Goal: Task Accomplishment & Management: Use online tool/utility

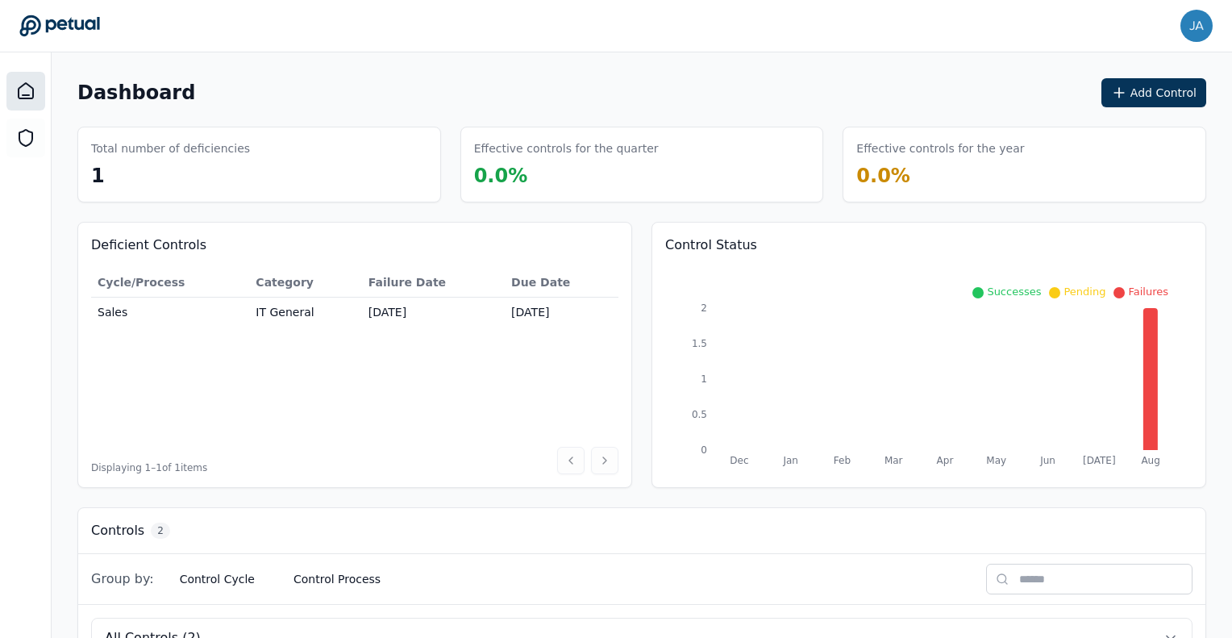
scroll to position [265, 0]
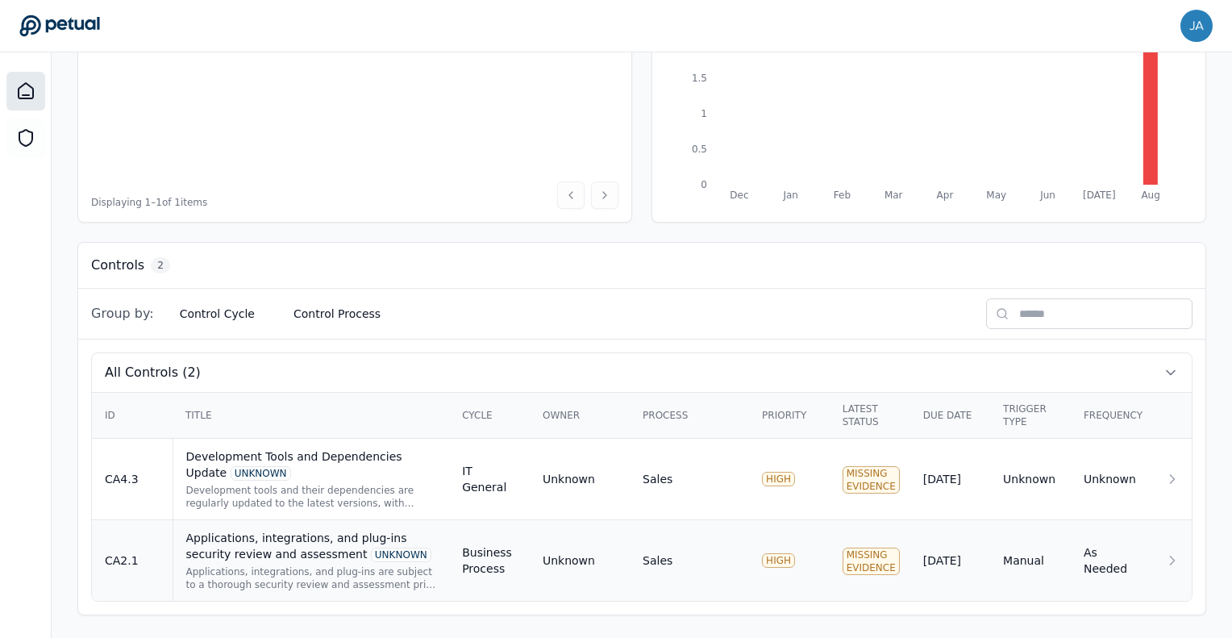
click at [298, 540] on div "Applications, integrations, and plug-ins security review and assessment UNKNOWN" at bounding box center [311, 546] width 251 height 32
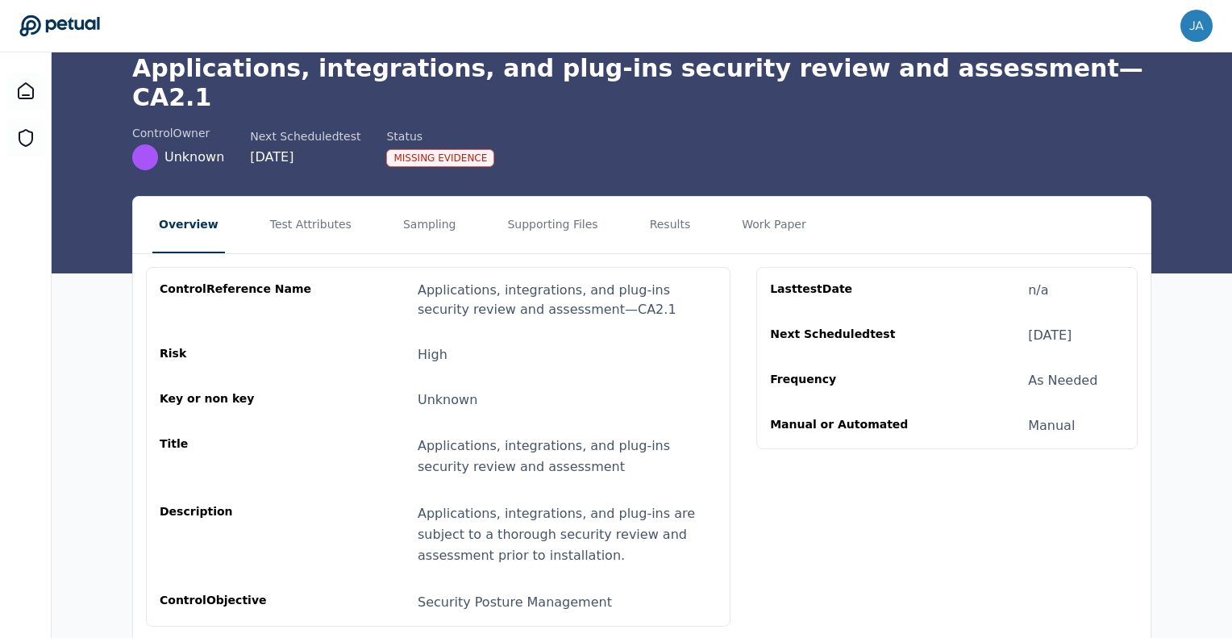
scroll to position [94, 0]
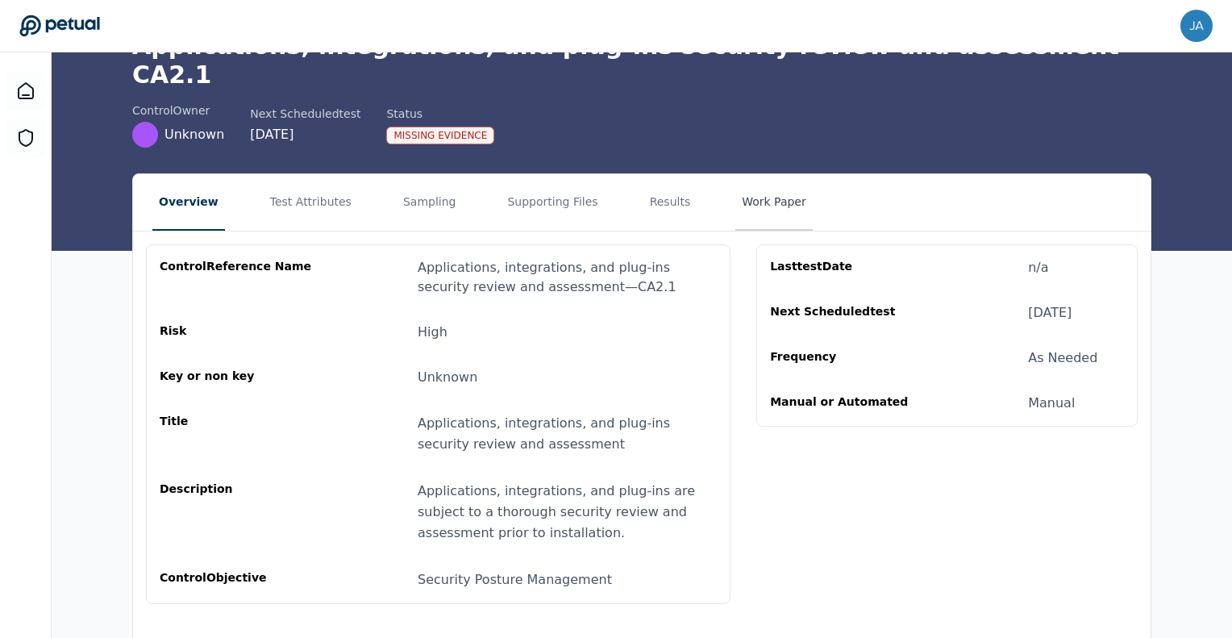
click at [736, 174] on button "Work Paper" at bounding box center [774, 202] width 77 height 56
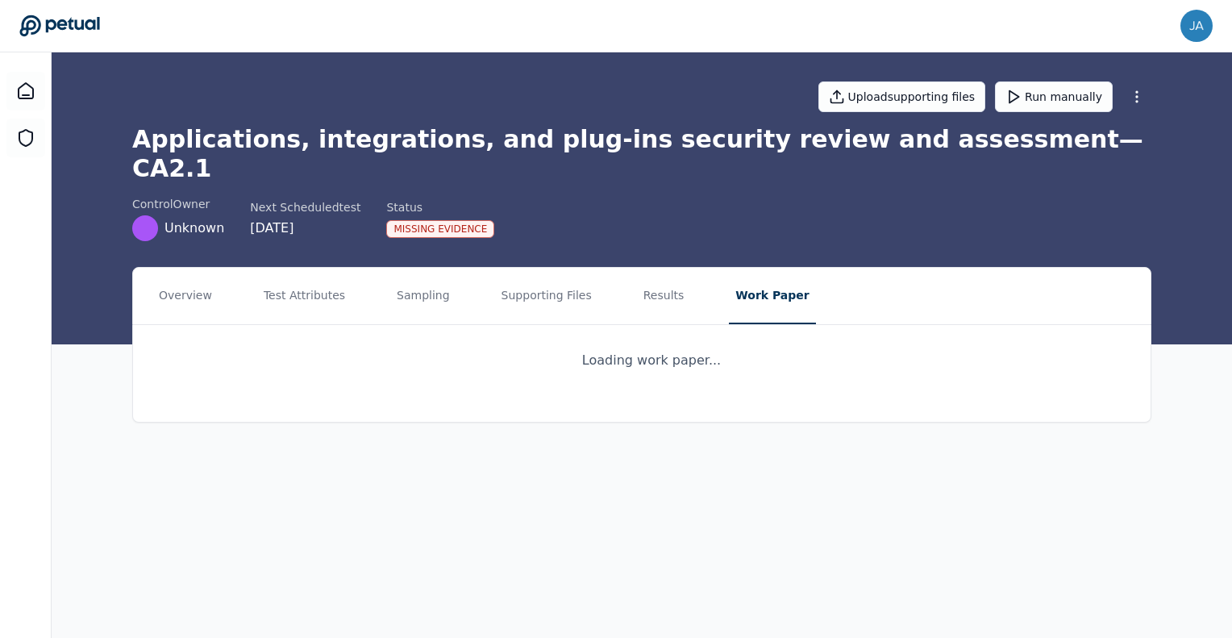
scroll to position [0, 0]
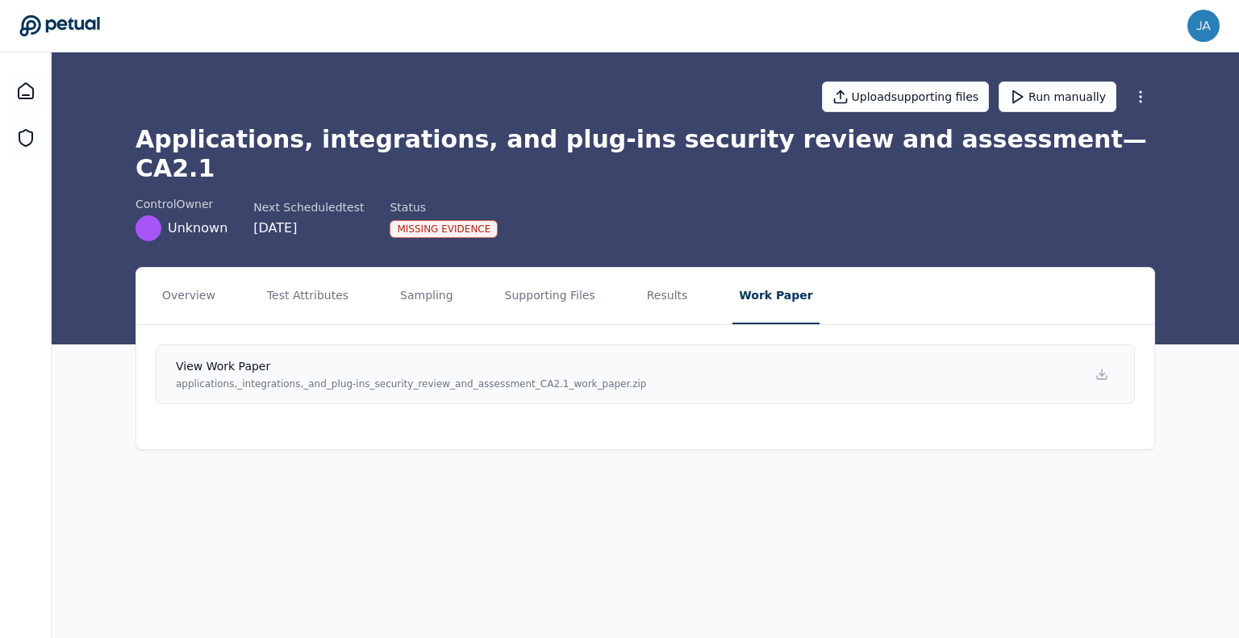
click at [461, 377] on p "applications,_integrations,_and_plug-ins_security_review_and_assessment_CA2.1_w…" at bounding box center [411, 383] width 470 height 13
click at [506, 268] on button "Supporting Files" at bounding box center [549, 296] width 103 height 56
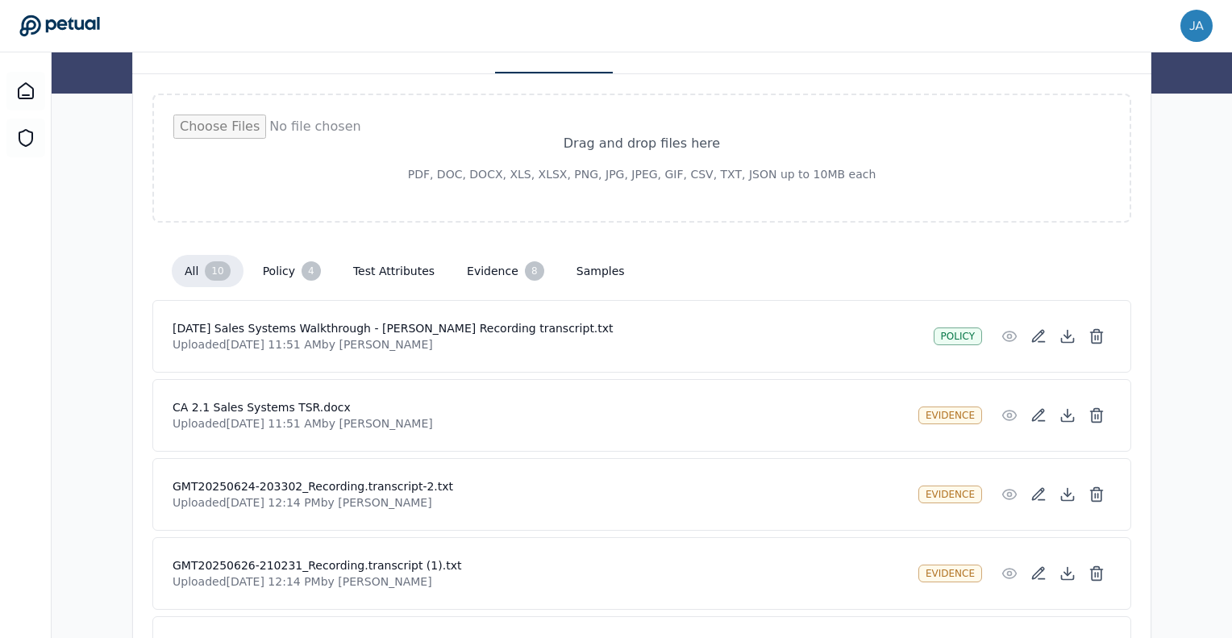
scroll to position [273, 0]
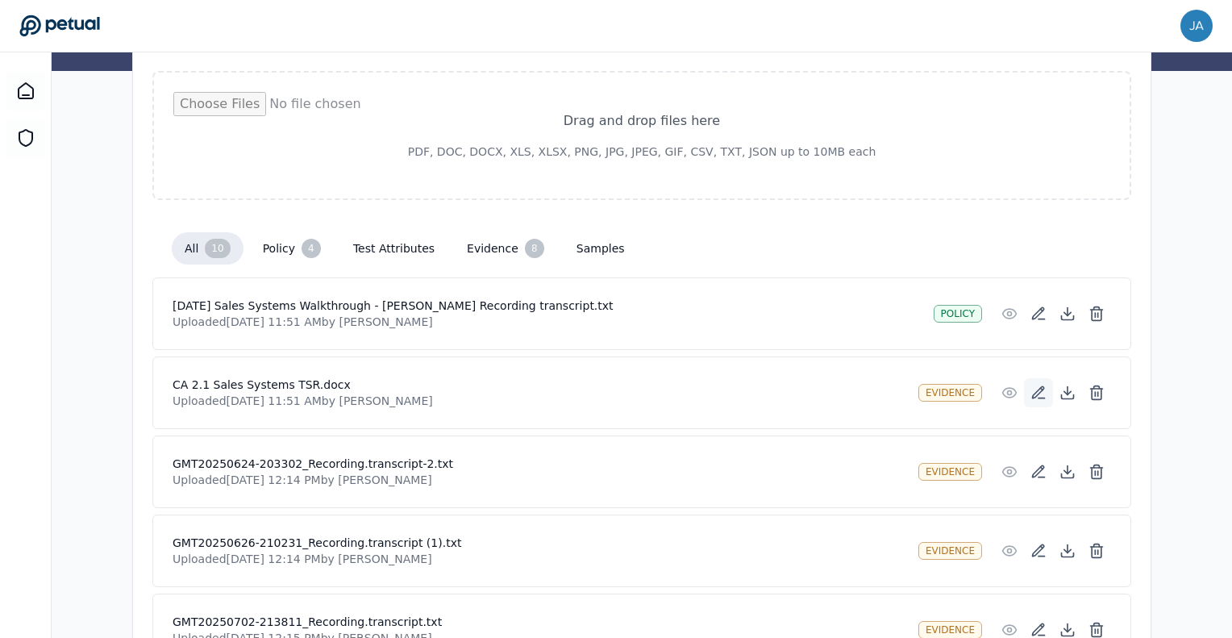
click at [1039, 387] on icon at bounding box center [1038, 392] width 11 height 11
click at [324, 377] on h4 "CA 2.1 Sales Systems TSR.docx" at bounding box center [539, 385] width 733 height 16
click at [1066, 385] on icon at bounding box center [1068, 393] width 16 height 16
click at [1087, 378] on button at bounding box center [1096, 392] width 29 height 29
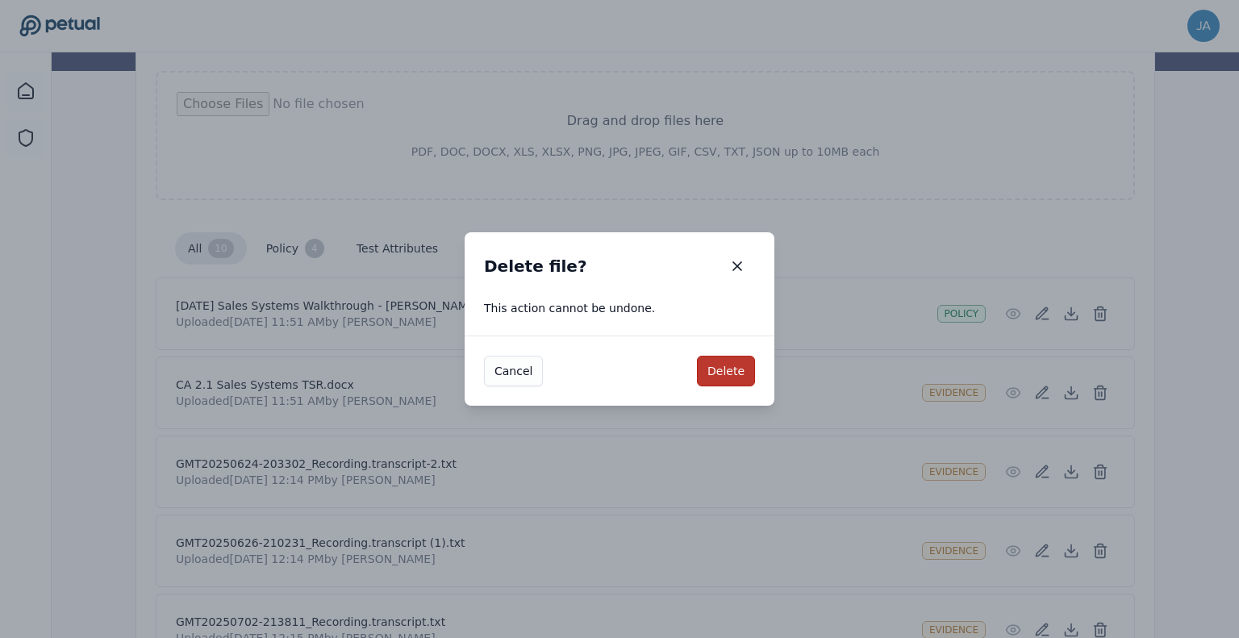
click at [747, 377] on button "Delete" at bounding box center [726, 371] width 58 height 31
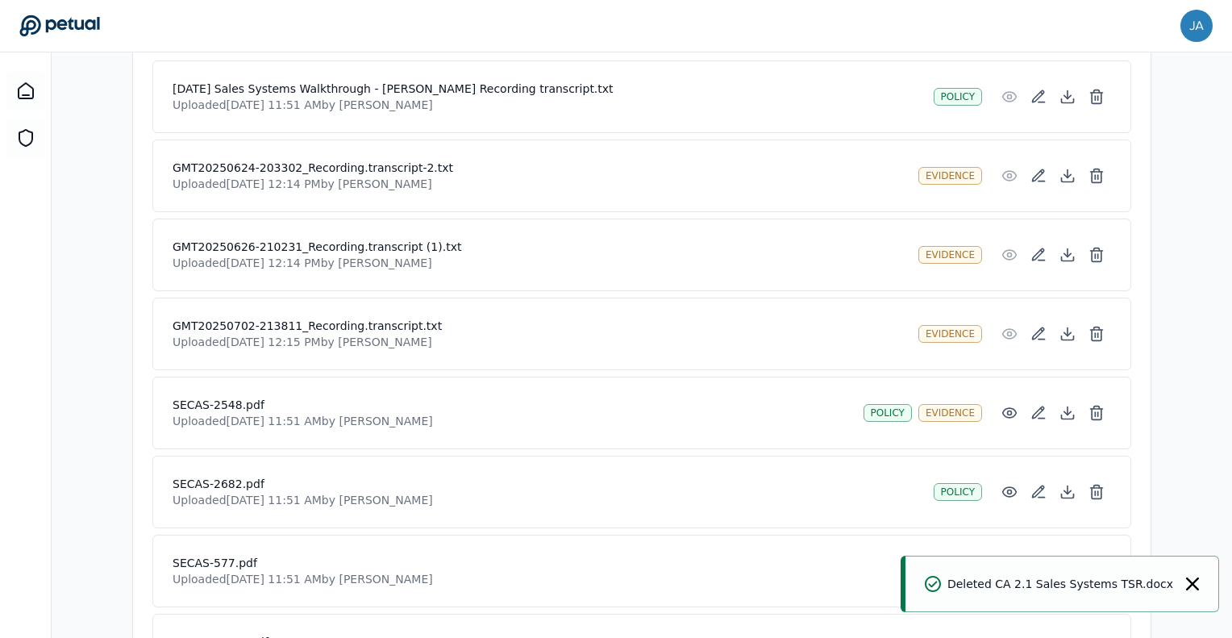
scroll to position [0, 0]
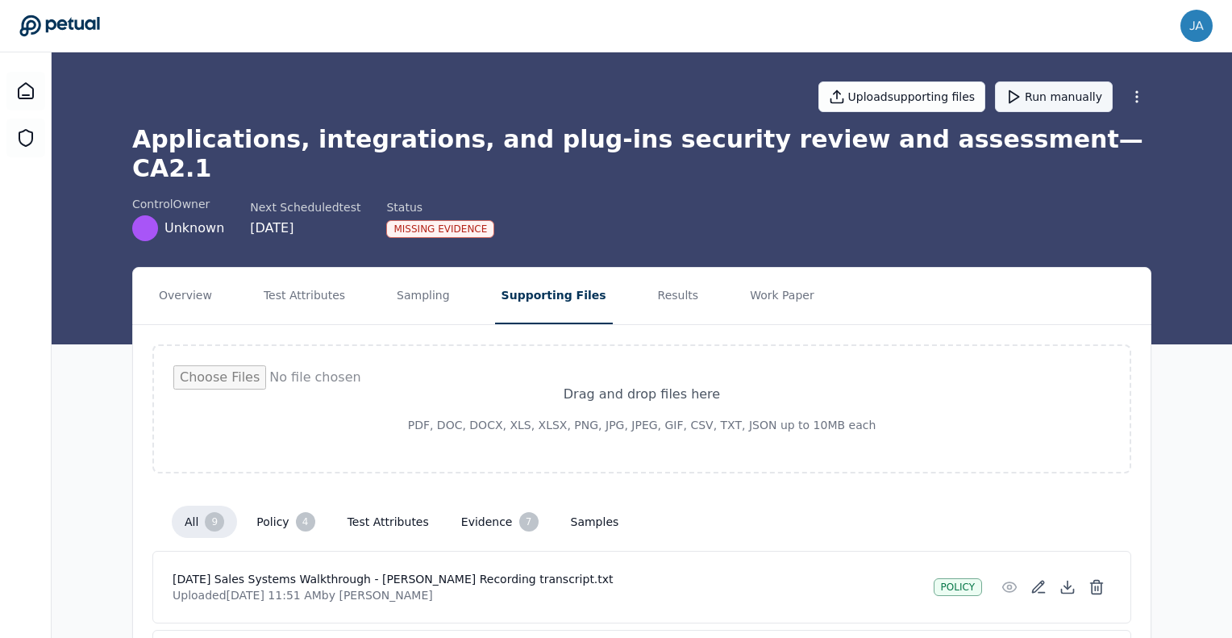
click at [1049, 90] on button "Run manually" at bounding box center [1054, 96] width 118 height 31
